Goal: Information Seeking & Learning: Check status

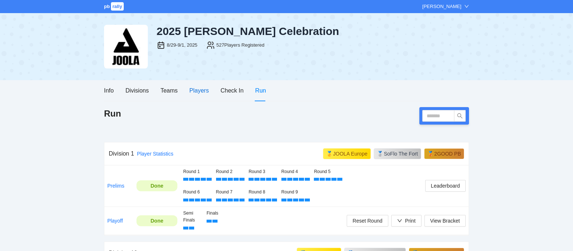
click at [201, 95] on div "Players" at bounding box center [198, 90] width 19 height 9
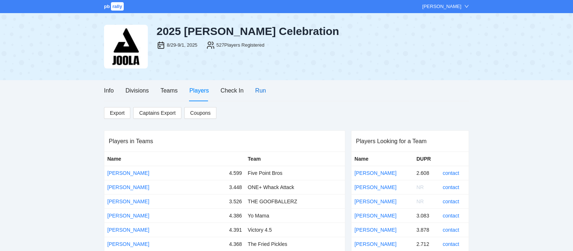
click at [258, 91] on div "Run" at bounding box center [260, 90] width 11 height 9
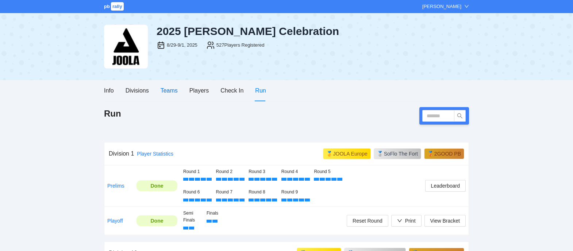
click at [173, 87] on div "Teams" at bounding box center [169, 90] width 17 height 9
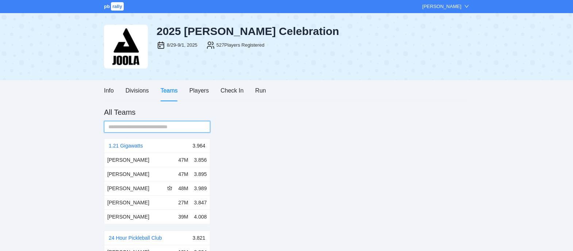
click at [157, 127] on input "text" at bounding box center [154, 127] width 92 height 8
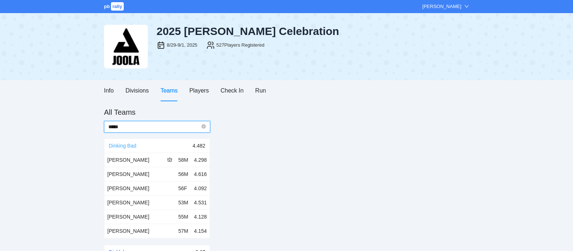
type input "*****"
click at [134, 147] on link "Dinking Bad" at bounding box center [123, 146] width 28 height 6
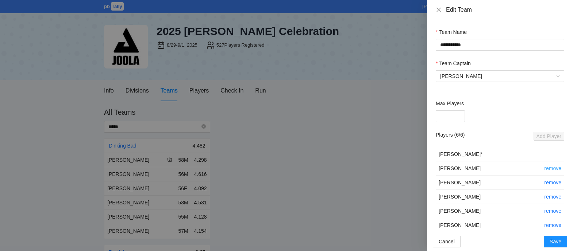
scroll to position [42, 0]
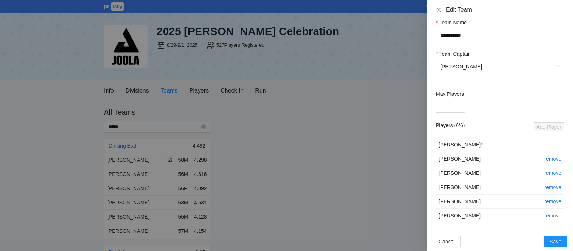
click at [319, 124] on div at bounding box center [286, 125] width 573 height 251
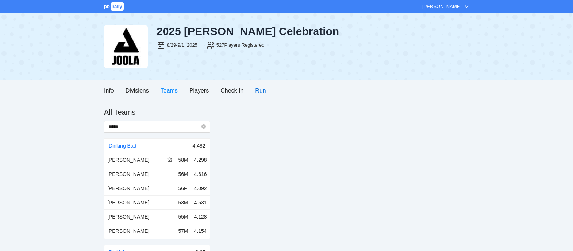
click at [258, 92] on div "Run" at bounding box center [260, 90] width 11 height 9
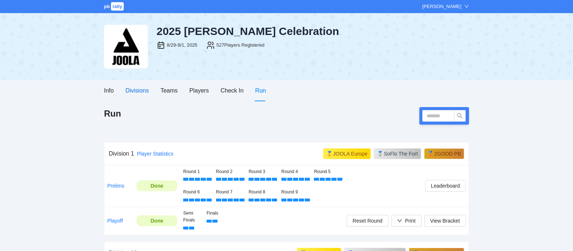
click at [138, 89] on div "Divisions" at bounding box center [137, 90] width 23 height 9
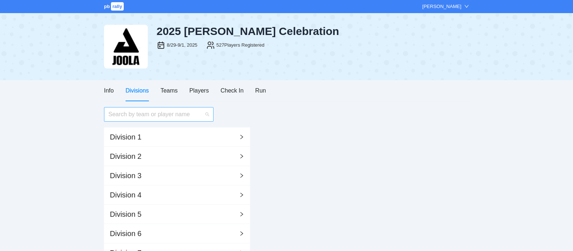
click at [138, 115] on input "search" at bounding box center [156, 115] width 96 height 14
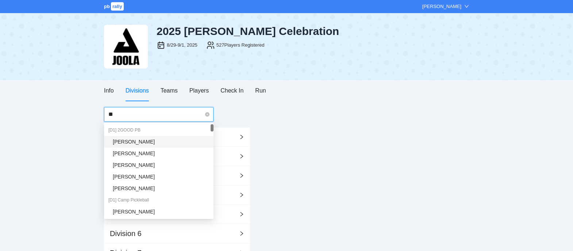
type input "***"
click at [131, 139] on div "[PERSON_NAME]" at bounding box center [161, 142] width 96 height 8
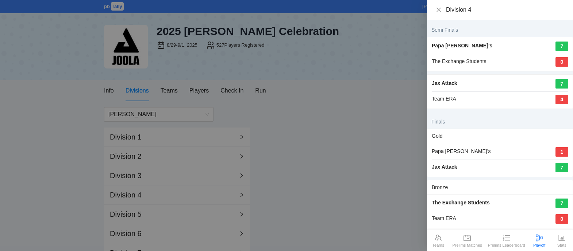
scroll to position [8, 0]
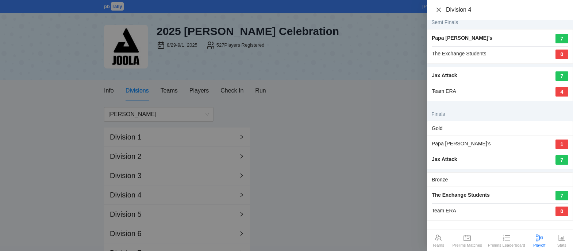
click at [438, 8] on icon "close" at bounding box center [439, 10] width 6 height 6
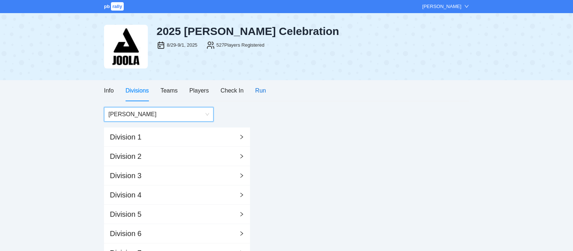
click at [262, 92] on div "Run" at bounding box center [260, 90] width 11 height 9
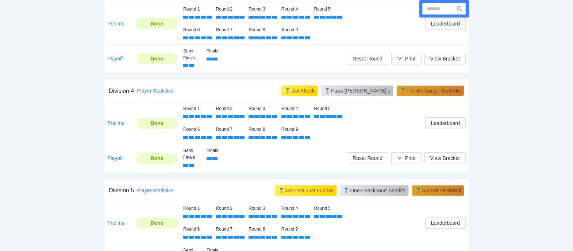
scroll to position [562, 0]
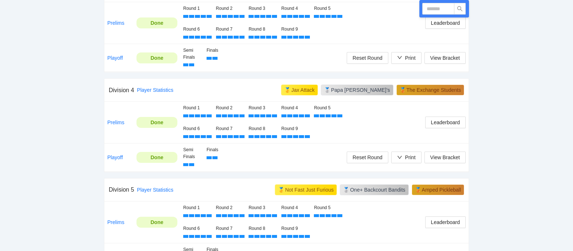
click at [362, 144] on td "View Bracket Print Reset Round" at bounding box center [406, 158] width 125 height 28
click at [228, 113] on div "Round 2" at bounding box center [229, 112] width 27 height 15
click at [165, 91] on link "Player Statistics" at bounding box center [155, 90] width 36 height 6
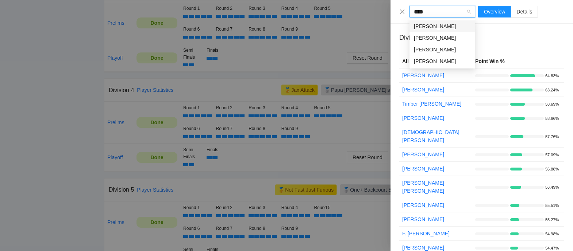
type input "*****"
click at [446, 61] on div "[PERSON_NAME]" at bounding box center [442, 61] width 57 height 8
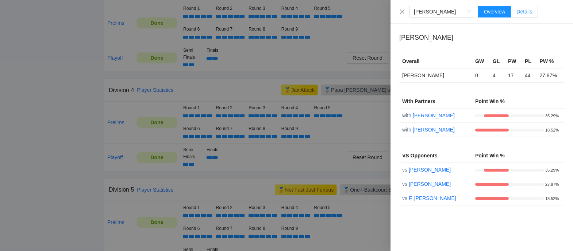
click at [526, 14] on span "Details" at bounding box center [524, 12] width 16 height 6
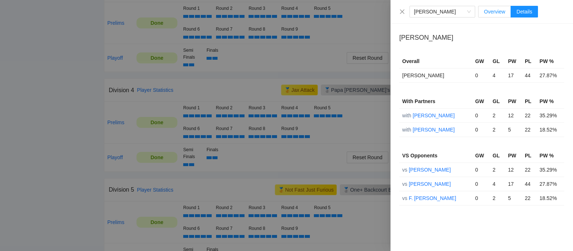
click at [504, 12] on span "Overview" at bounding box center [494, 12] width 21 height 6
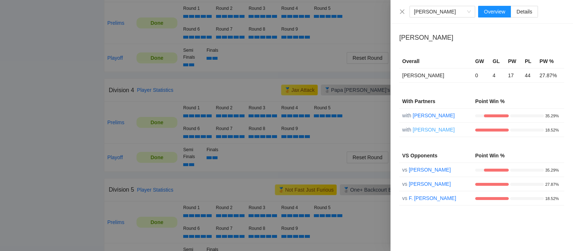
click at [433, 131] on link "[PERSON_NAME]" at bounding box center [434, 130] width 42 height 6
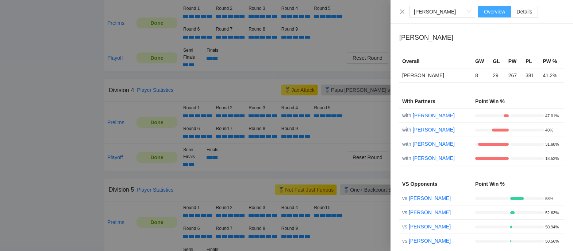
click at [511, 16] on label "Overview" at bounding box center [494, 12] width 33 height 12
click at [517, 15] on label "Details" at bounding box center [524, 12] width 27 height 12
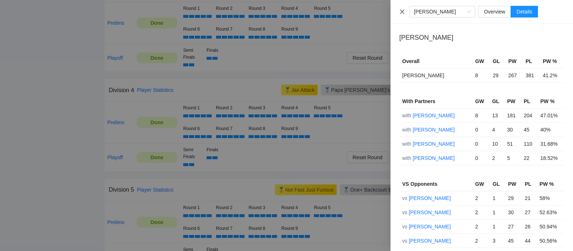
click at [403, 11] on icon "close" at bounding box center [402, 12] width 6 height 6
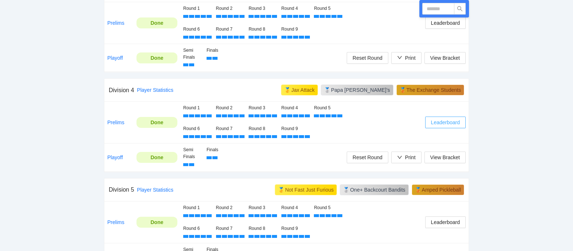
click at [447, 122] on span "Leaderboard" at bounding box center [445, 123] width 29 height 8
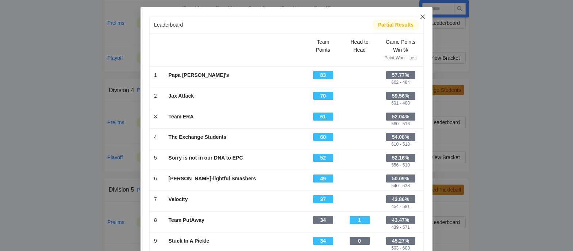
click at [420, 13] on span "Close" at bounding box center [423, 17] width 20 height 20
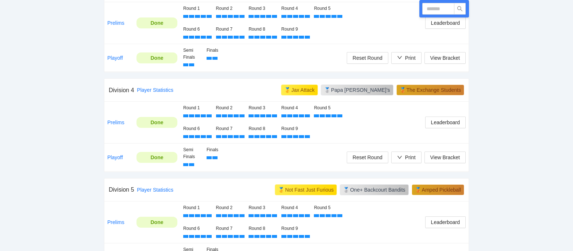
click at [362, 131] on td "Leaderboard" at bounding box center [406, 123] width 125 height 42
click at [252, 115] on div at bounding box center [251, 116] width 5 height 3
click at [259, 115] on div at bounding box center [256, 116] width 5 height 3
click at [113, 124] on link "Prelims" at bounding box center [115, 123] width 17 height 6
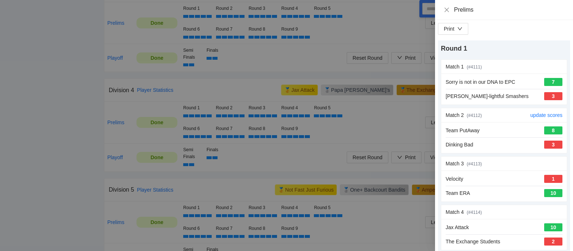
click at [511, 146] on div "Dinking Bad 3" at bounding box center [504, 145] width 117 height 8
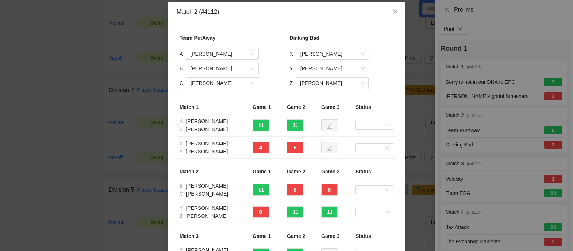
scroll to position [4, 0]
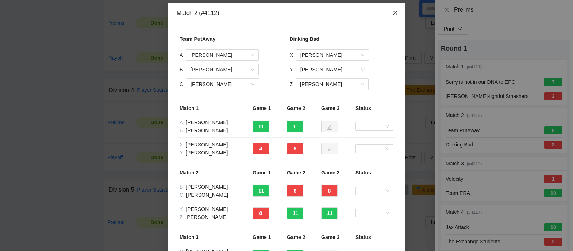
click at [395, 15] on icon "close" at bounding box center [395, 13] width 6 height 6
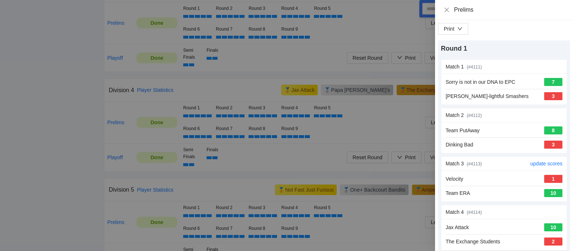
click at [491, 164] on div "Match 3 (# 4113 )" at bounding box center [488, 164] width 85 height 14
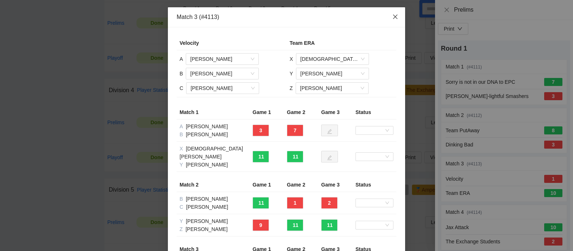
click at [397, 19] on icon "close" at bounding box center [395, 17] width 6 height 6
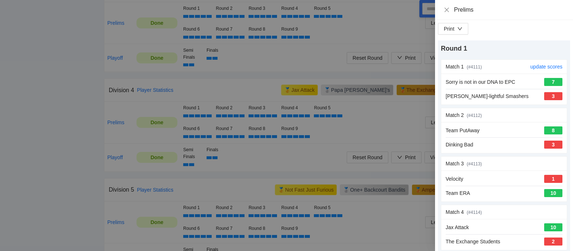
click at [478, 68] on span "(# 4111 )" at bounding box center [474, 67] width 15 height 5
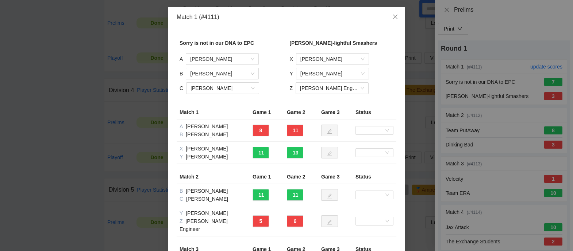
click at [478, 68] on div "Match 1 (#4111) Sorry is not in our DNA to [PERSON_NAME]-lightful Smashers A [P…" at bounding box center [286, 125] width 573 height 251
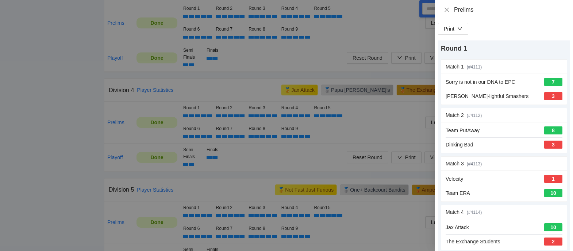
click at [377, 124] on div at bounding box center [286, 125] width 573 height 251
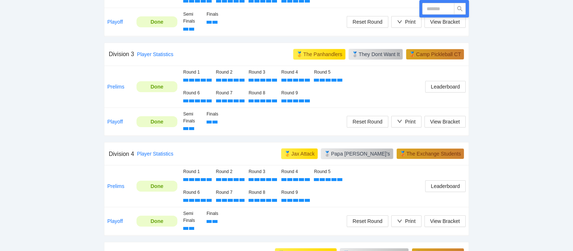
scroll to position [499, 0]
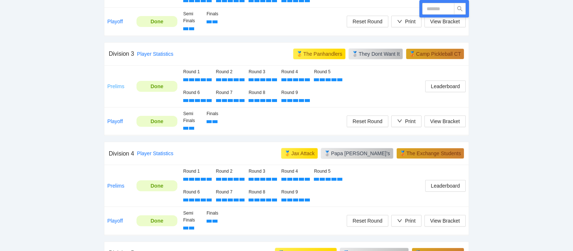
click at [115, 87] on link "Prelims" at bounding box center [115, 87] width 17 height 6
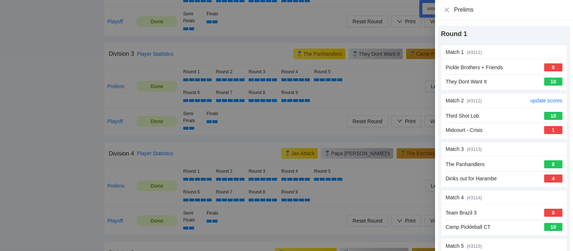
scroll to position [0, 0]
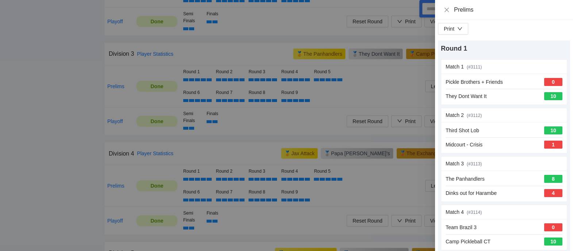
click at [331, 144] on div at bounding box center [286, 125] width 573 height 251
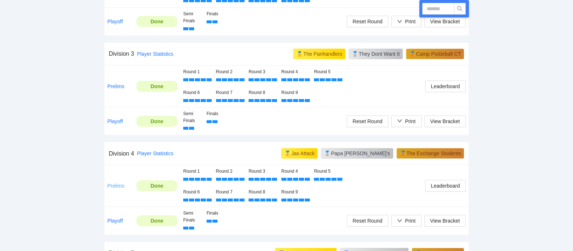
click at [118, 185] on link "Prelims" at bounding box center [115, 186] width 17 height 6
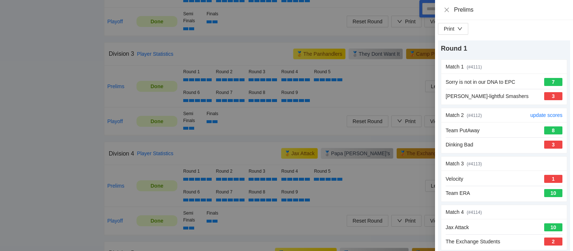
scroll to position [14, 0]
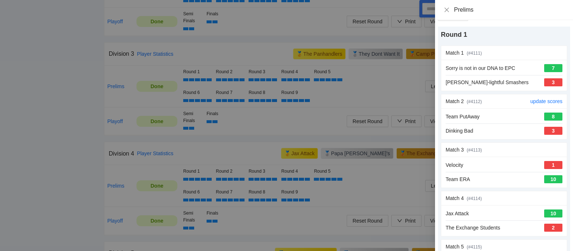
click at [501, 134] on div "Dinking Bad 3" at bounding box center [504, 131] width 117 height 8
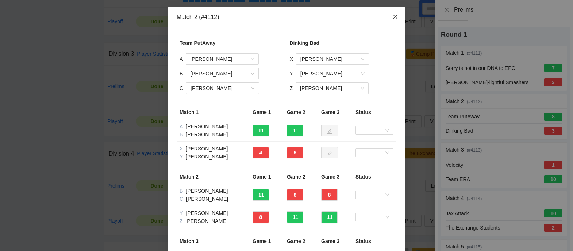
click at [395, 16] on icon "close" at bounding box center [395, 17] width 6 height 6
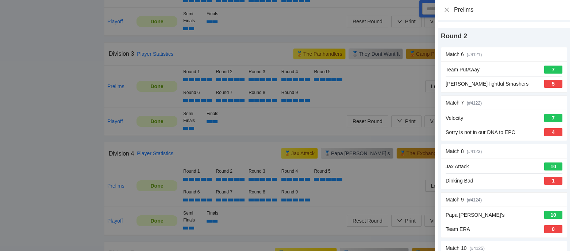
scroll to position [284, 0]
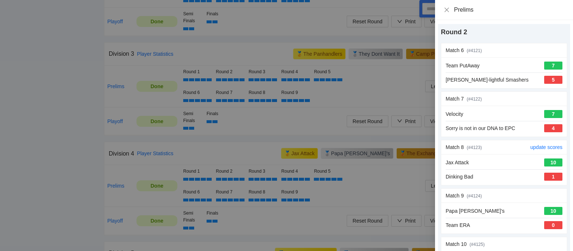
click at [472, 183] on div "Jax Attack 10 Dinking Bad 1" at bounding box center [504, 169] width 126 height 31
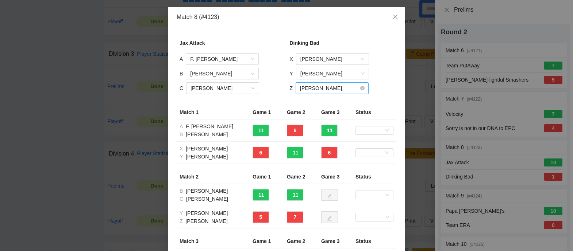
click at [312, 90] on span "[PERSON_NAME]" at bounding box center [332, 88] width 64 height 11
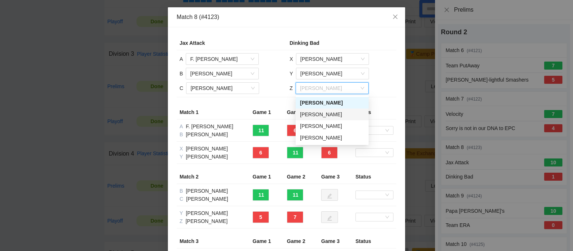
click at [314, 114] on div "[PERSON_NAME]" at bounding box center [332, 115] width 64 height 8
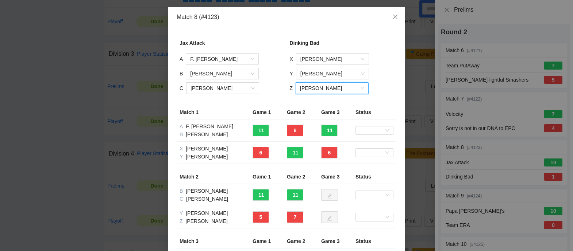
click at [383, 101] on form "Jax Attack Dinking Bad A F. [PERSON_NAME] B [PERSON_NAME] C [PERSON_NAME] X [PE…" at bounding box center [287, 164] width 220 height 257
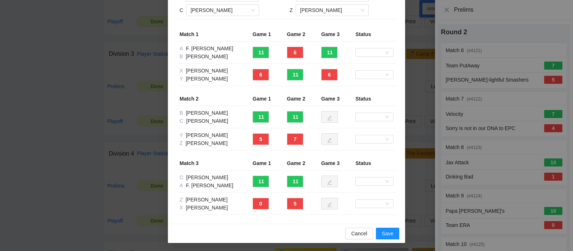
scroll to position [79, 0]
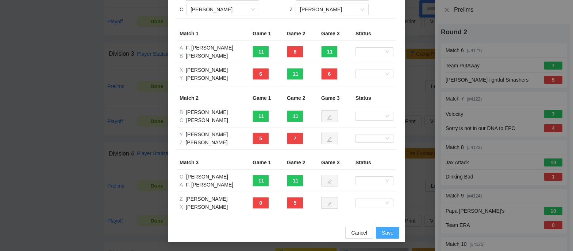
click at [386, 232] on span "Save" at bounding box center [388, 233] width 12 height 8
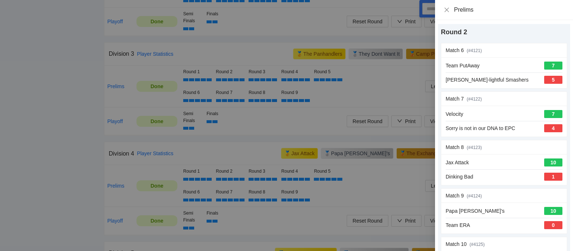
click at [263, 11] on div at bounding box center [286, 125] width 573 height 251
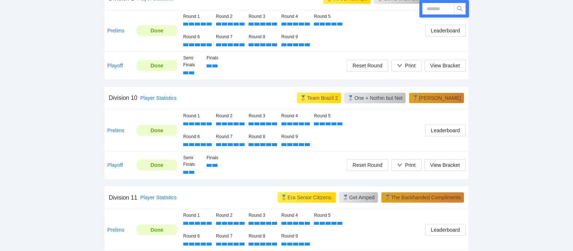
scroll to position [0, 0]
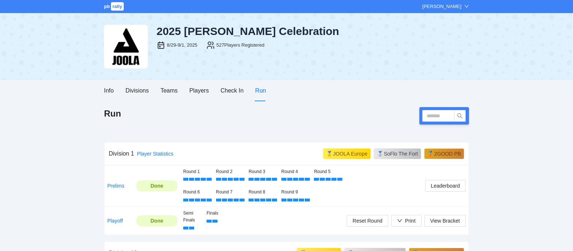
click at [172, 29] on div "2025 [PERSON_NAME] Celebration" at bounding box center [313, 31] width 312 height 13
click at [180, 34] on div "2025 [PERSON_NAME] Celebration" at bounding box center [313, 31] width 312 height 13
click at [122, 11] on div "pb rally [PERSON_NAME]" at bounding box center [286, 6] width 573 height 13
click at [115, 8] on span "rally" at bounding box center [117, 6] width 13 height 8
